Goal: Information Seeking & Learning: Learn about a topic

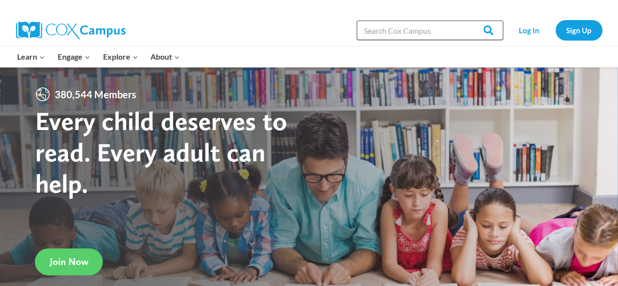
click at [427, 33] on input "Search in [URL][DOMAIN_NAME]" at bounding box center [430, 31] width 147 height 20
paste input "Meaningful Conversations PS/PK"
type input "Meaningful Conversations PS/PK"
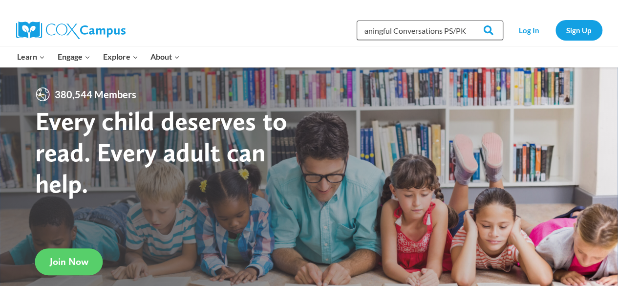
click at [465, 21] on input "Search" at bounding box center [484, 31] width 38 height 20
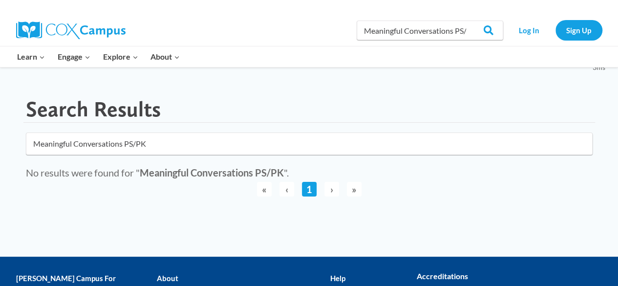
click at [168, 139] on input "Meaningful Conversations PS/PK" at bounding box center [309, 143] width 567 height 22
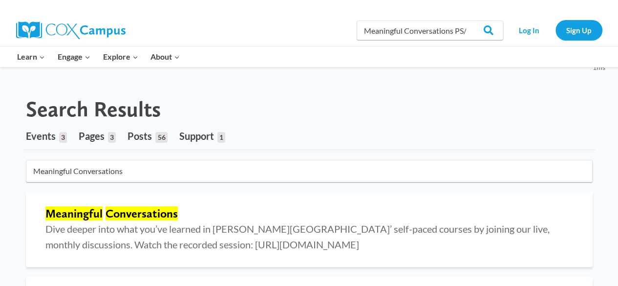
type input "Meaningful Conversations"
click button "submit" at bounding box center [0, 0] width 0 height 0
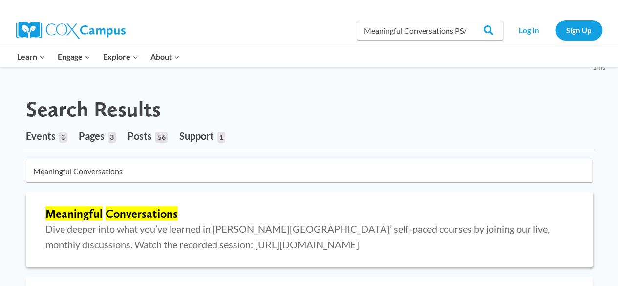
click at [119, 216] on mark "Conversations" at bounding box center [141, 213] width 72 height 14
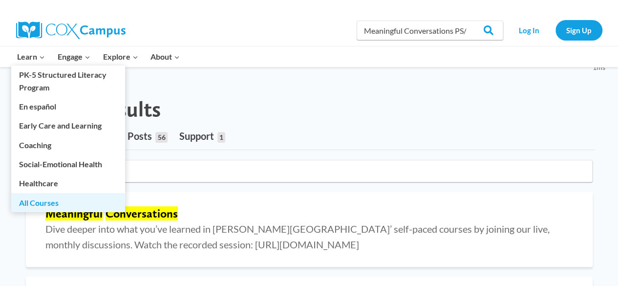
click at [40, 205] on link "All Courses" at bounding box center [68, 202] width 114 height 19
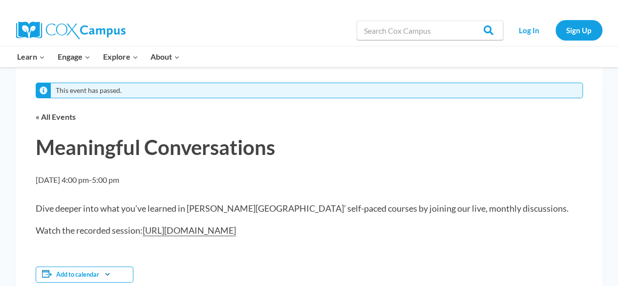
scroll to position [24, 0]
